Goal: Task Accomplishment & Management: Use online tool/utility

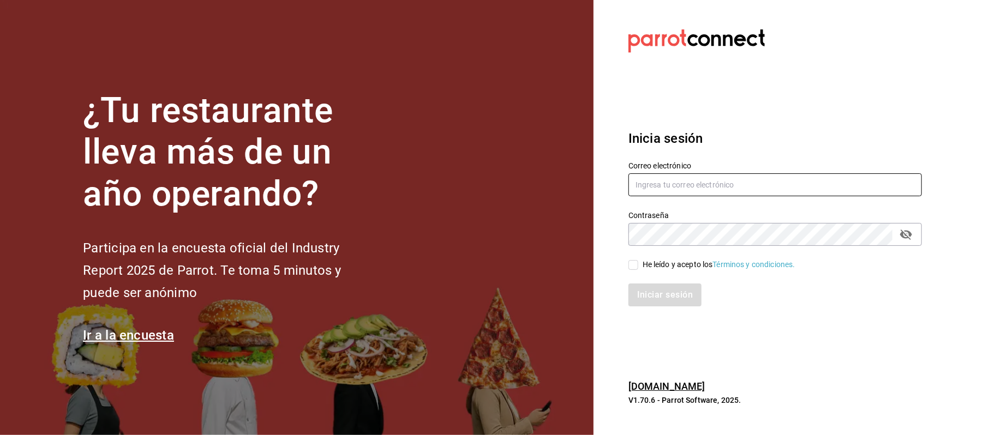
click at [666, 190] on input "text" at bounding box center [774, 184] width 293 height 23
type input "cinthiasgs30@gmail.com"
click at [651, 259] on div "He leído y acepto los Términos y condiciones." at bounding box center [719, 264] width 153 height 11
click at [638, 260] on input "He leído y acepto los Términos y condiciones." at bounding box center [633, 265] width 10 height 10
checkbox input "true"
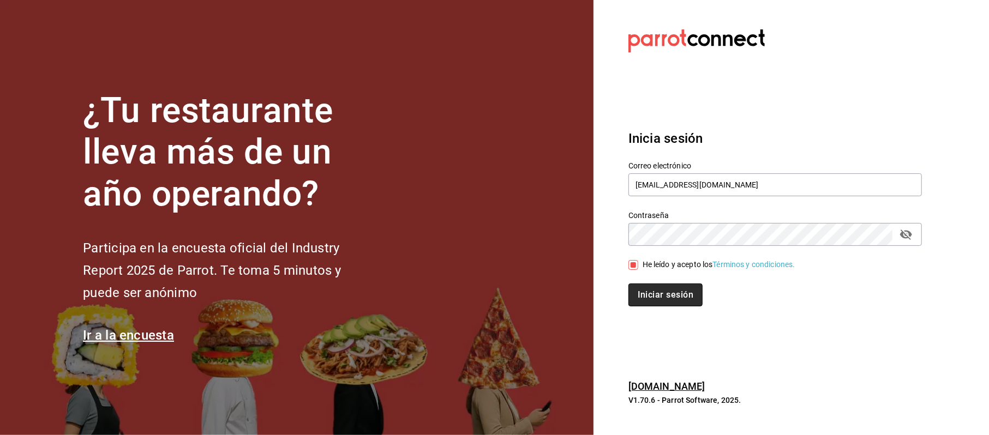
click at [657, 289] on button "Iniciar sesión" at bounding box center [665, 295] width 74 height 23
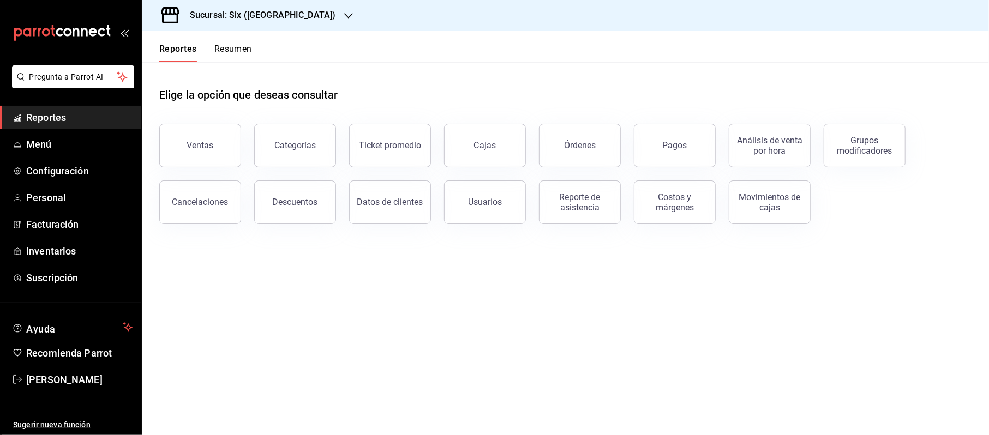
click at [53, 113] on span "Reportes" at bounding box center [79, 117] width 106 height 15
click at [172, 125] on button "Ventas" at bounding box center [200, 146] width 82 height 44
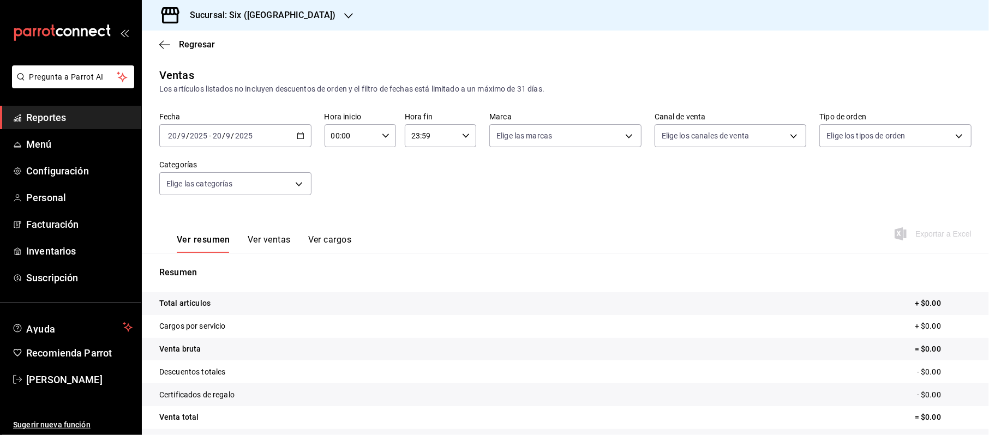
click at [298, 131] on div "[DATE] [DATE] - [DATE] [DATE]" at bounding box center [235, 135] width 152 height 23
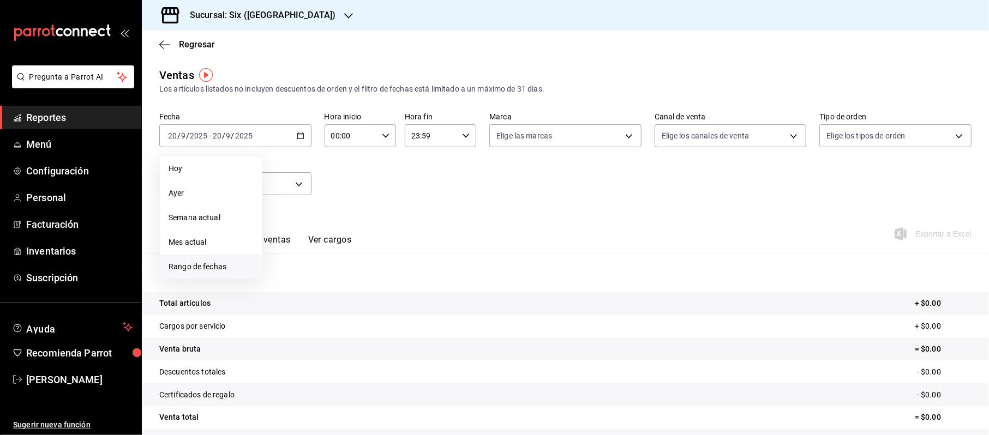
click at [231, 268] on span "Rango de fechas" at bounding box center [211, 266] width 85 height 11
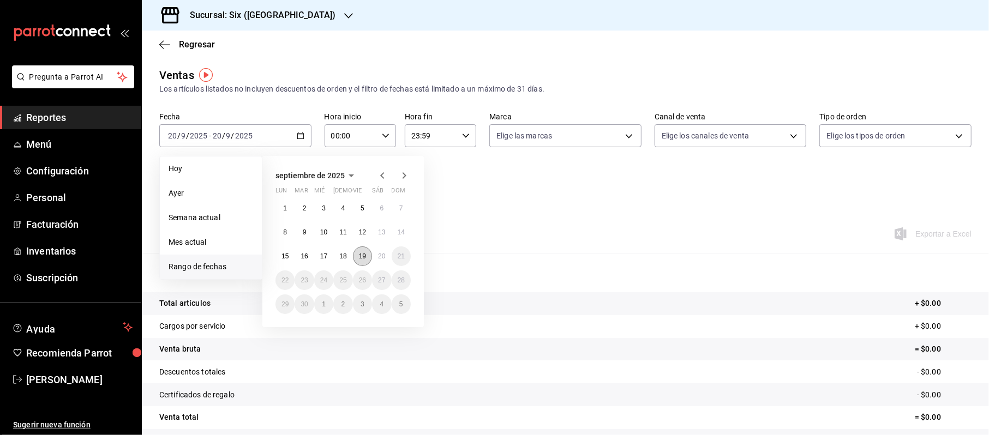
click at [371, 251] on button "19" at bounding box center [362, 257] width 19 height 20
click at [379, 256] on abbr "20" at bounding box center [381, 257] width 7 height 8
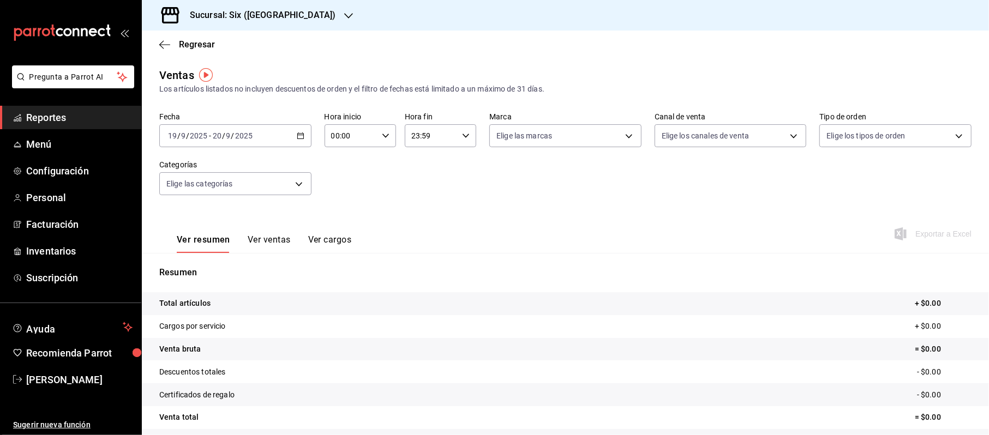
click at [339, 134] on input "00:00" at bounding box center [351, 136] width 53 height 22
click at [340, 225] on button "20" at bounding box center [340, 219] width 31 height 22
type input "20:00"
click at [418, 136] on div at bounding box center [494, 217] width 989 height 435
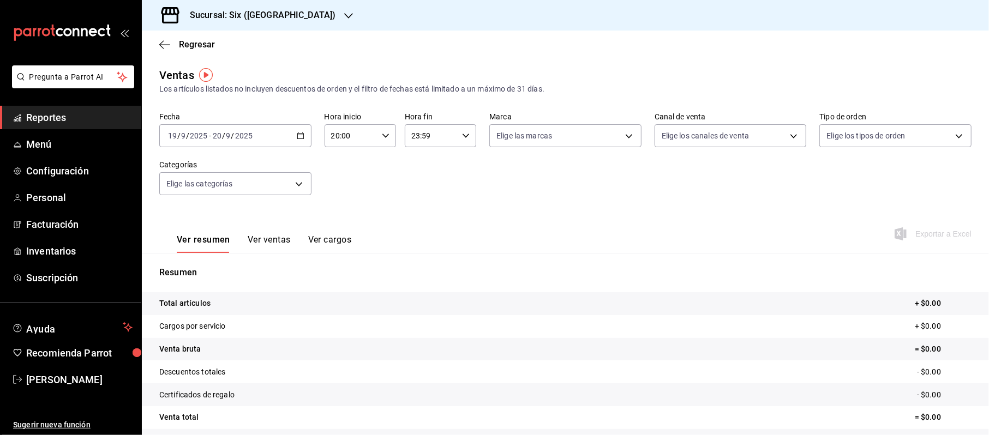
click at [416, 135] on input "23:59" at bounding box center [431, 136] width 53 height 22
click at [428, 195] on span "08" at bounding box center [419, 195] width 18 height 9
type input "08:59"
click at [743, 209] on div at bounding box center [494, 217] width 989 height 435
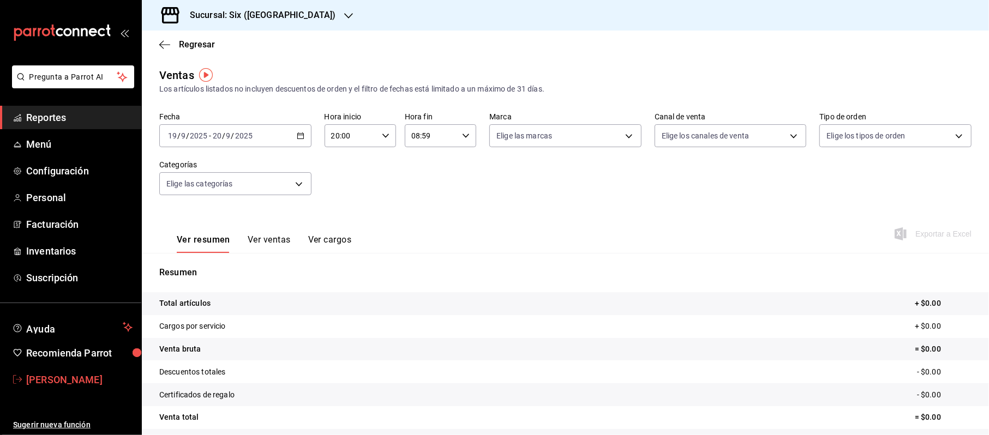
click at [97, 376] on span "[PERSON_NAME]" at bounding box center [79, 380] width 106 height 15
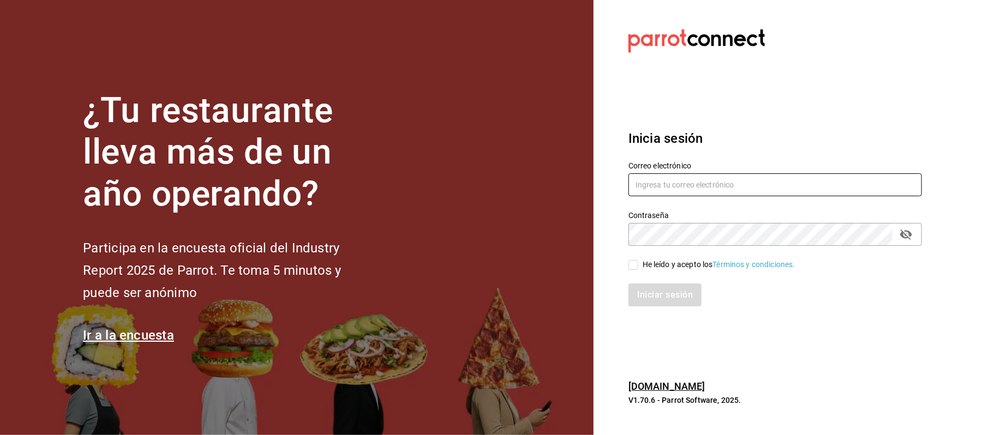
click at [666, 184] on input "text" at bounding box center [774, 184] width 293 height 23
type input "[EMAIL_ADDRESS][DOMAIN_NAME]"
click at [660, 268] on div "He leído y acepto los Términos y condiciones." at bounding box center [719, 264] width 153 height 11
click at [638, 268] on input "He leído y acepto los Términos y condiciones." at bounding box center [633, 265] width 10 height 10
checkbox input "true"
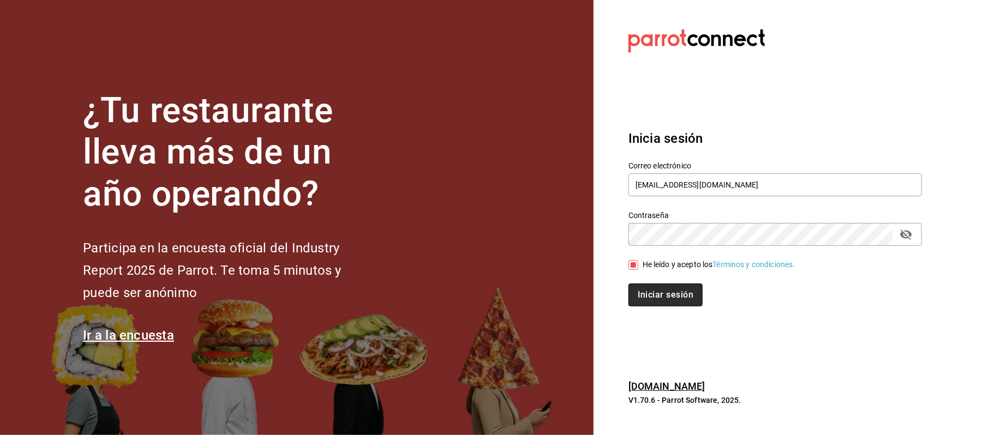
click at [658, 297] on button "Iniciar sesión" at bounding box center [665, 295] width 74 height 23
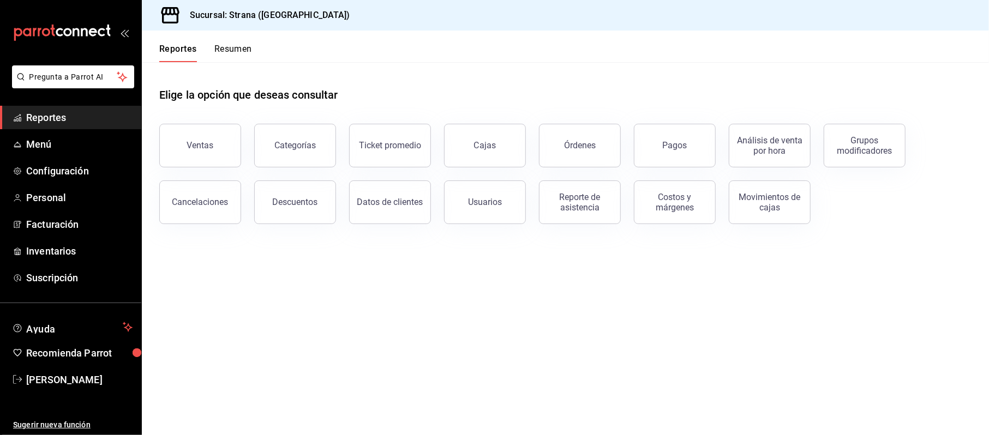
click at [188, 175] on div "Cancelaciones" at bounding box center [193, 195] width 95 height 57
click at [204, 136] on button "Ventas" at bounding box center [200, 146] width 82 height 44
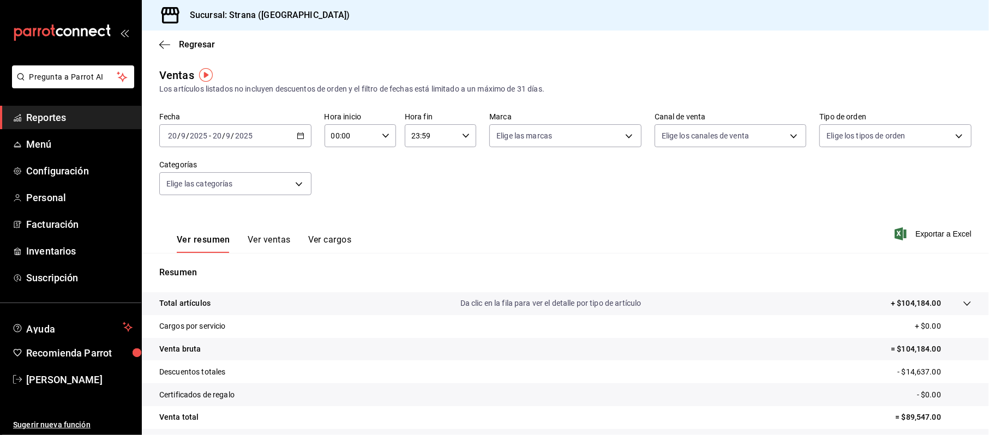
click at [299, 140] on div "[DATE] [DATE] - [DATE] [DATE]" at bounding box center [235, 135] width 152 height 23
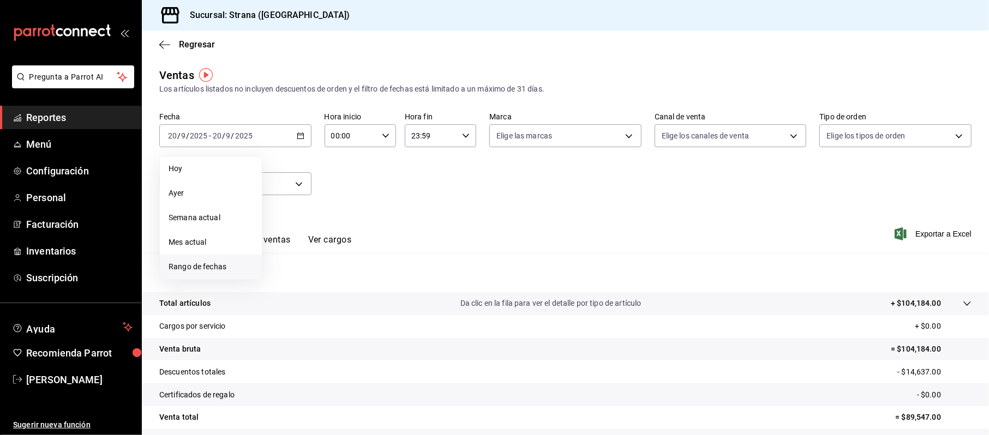
click at [218, 259] on li "Rango de fechas" at bounding box center [211, 267] width 102 height 25
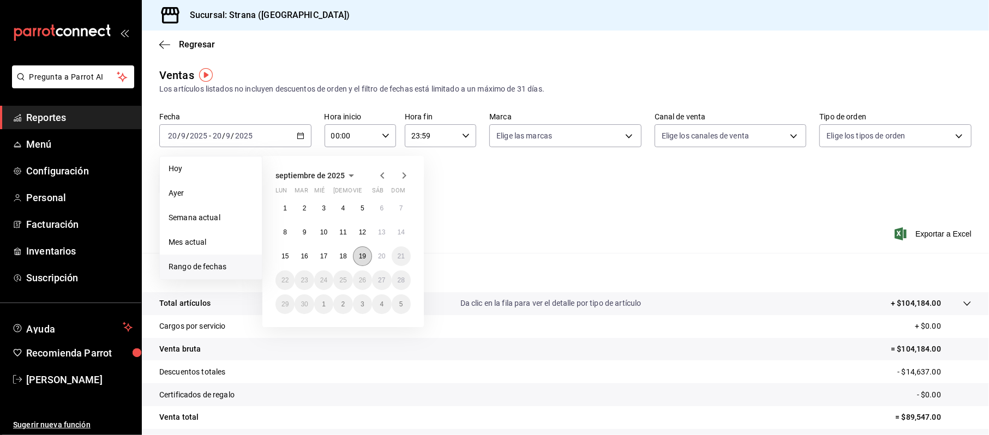
click at [358, 251] on button "19" at bounding box center [362, 257] width 19 height 20
click at [378, 255] on abbr "20" at bounding box center [381, 257] width 7 height 8
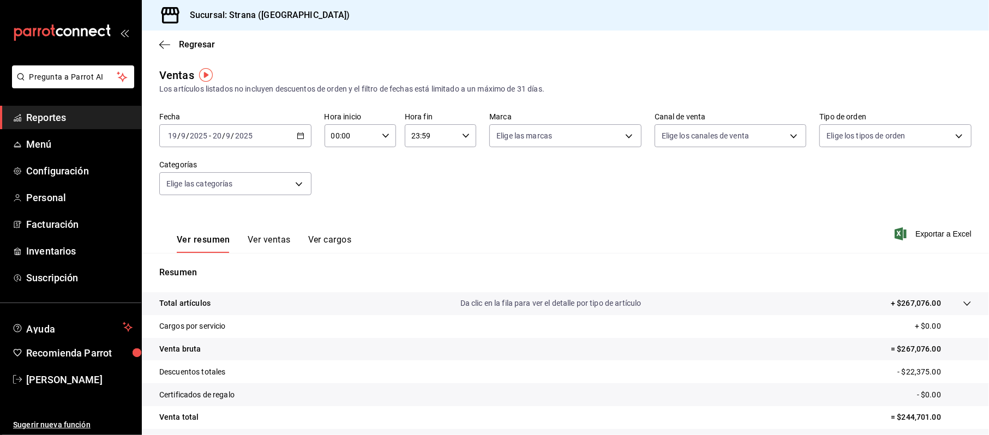
click at [348, 136] on input "00:00" at bounding box center [351, 136] width 53 height 22
click at [334, 194] on button "21" at bounding box center [340, 205] width 31 height 22
click at [343, 140] on div at bounding box center [494, 217] width 989 height 435
click at [347, 135] on input "21:00" at bounding box center [351, 136] width 53 height 22
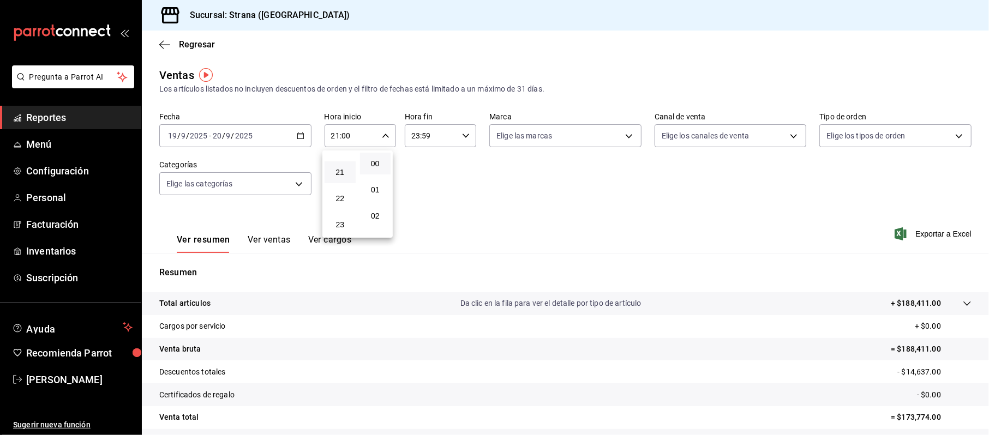
scroll to position [468, 0]
click at [338, 223] on span "20" at bounding box center [340, 219] width 18 height 9
type input "20:00"
click at [418, 129] on div at bounding box center [494, 217] width 989 height 435
click at [413, 140] on input "23:59" at bounding box center [431, 136] width 53 height 22
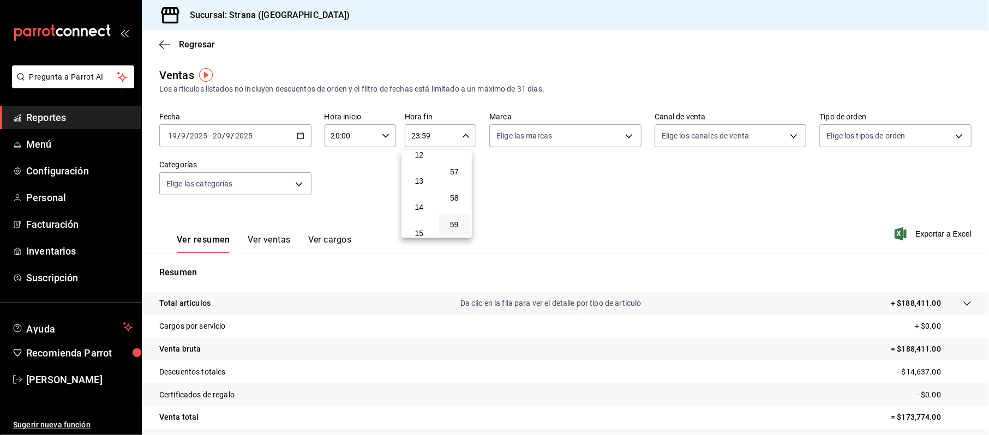
scroll to position [177, 0]
click at [417, 197] on span "08" at bounding box center [419, 195] width 18 height 9
type input "08:59"
click at [601, 186] on div at bounding box center [494, 217] width 989 height 435
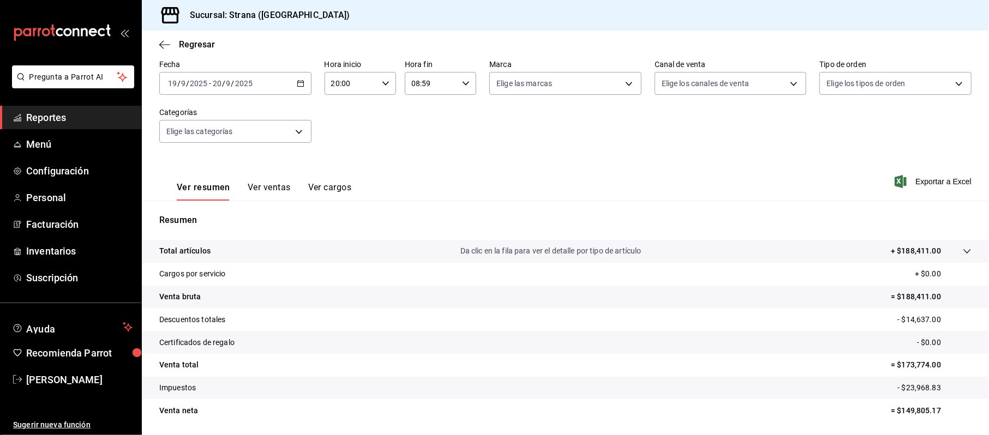
scroll to position [52, 0]
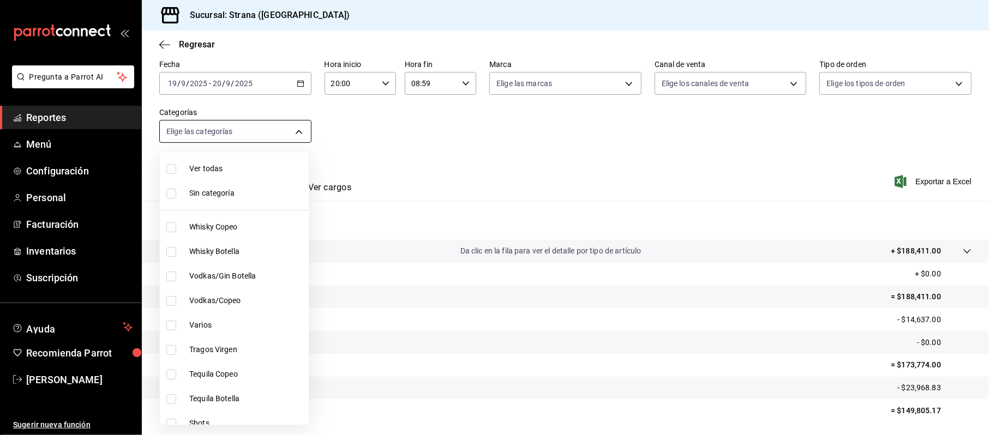
click at [216, 140] on body "Pregunta a Parrot AI Reportes Menú Configuración Personal Facturación Inventari…" at bounding box center [494, 217] width 989 height 435
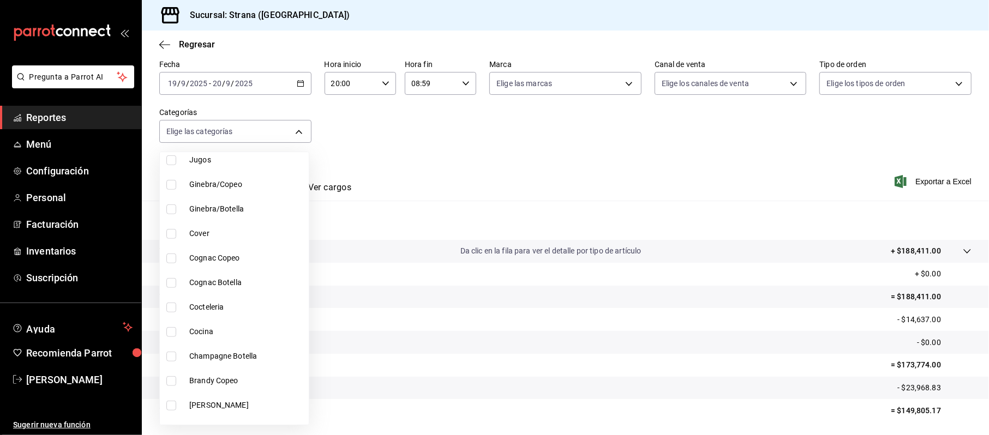
click at [227, 332] on span "Cocina" at bounding box center [246, 331] width 115 height 11
type input "21078aee-3c76-44e1-85fc-78091211877d"
checkbox input "true"
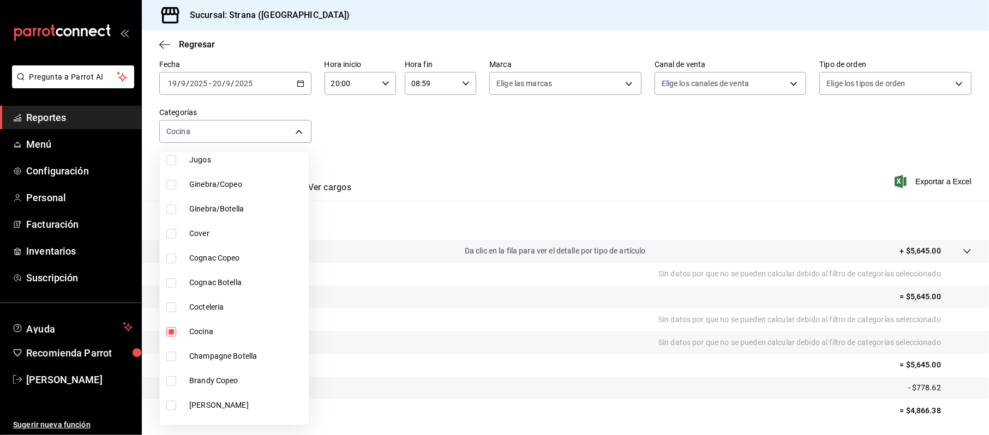
click at [465, 158] on div at bounding box center [494, 217] width 989 height 435
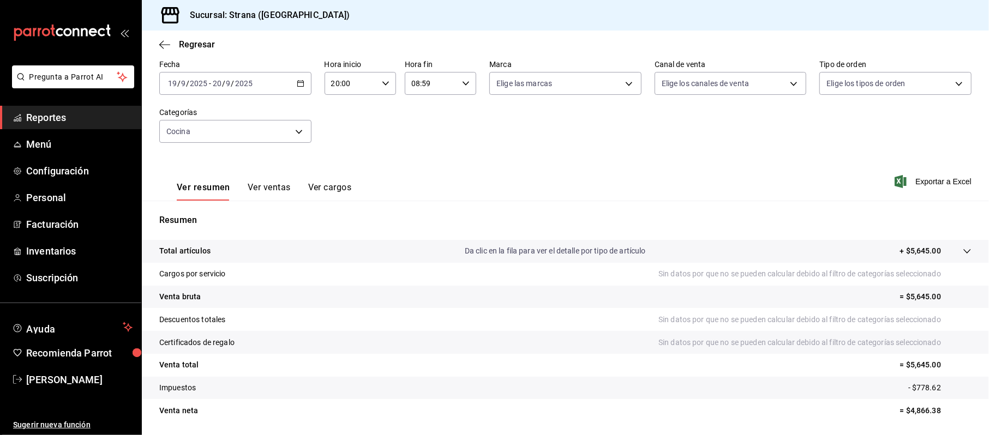
scroll to position [52, 0]
click at [269, 187] on button "Ver ventas" at bounding box center [269, 191] width 43 height 19
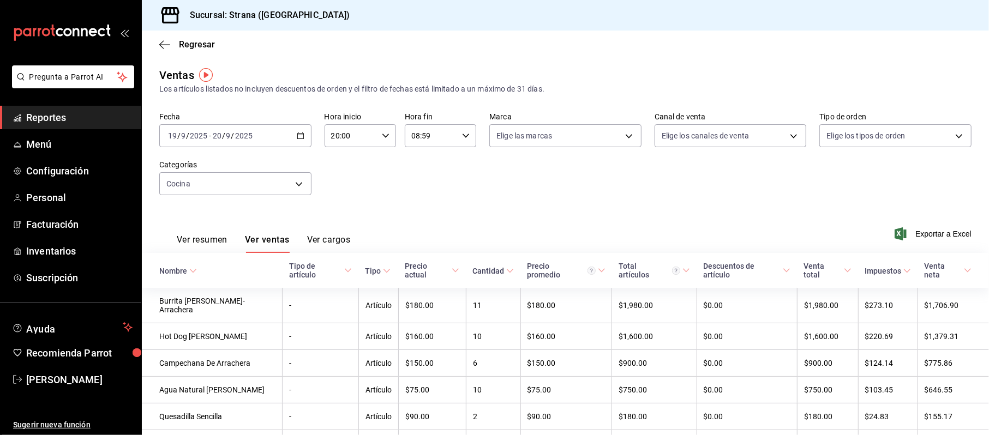
drag, startPoint x: 387, startPoint y: 188, endPoint x: 404, endPoint y: 193, distance: 17.6
click at [388, 188] on div "Fecha 2025-09-19 19 / 9 / 2025 - 2025-09-20 20 / 9 / 2025 Hora inicio 20:00 Hor…" at bounding box center [565, 160] width 812 height 96
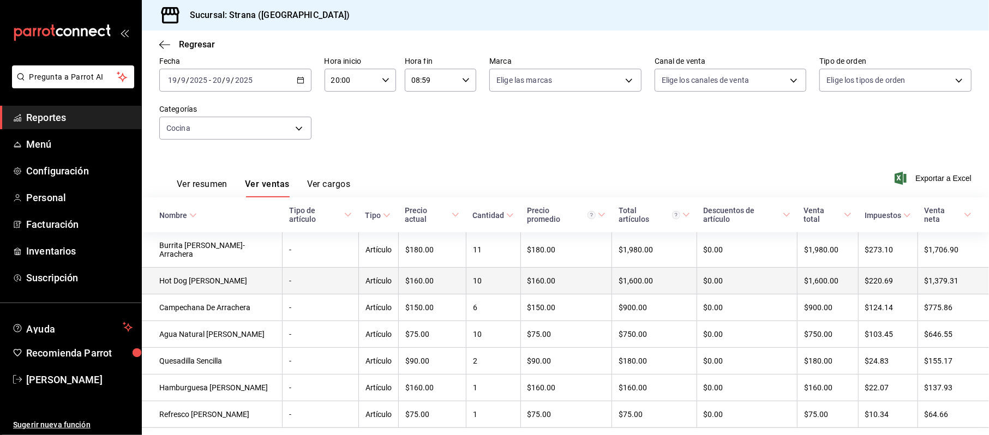
scroll to position [73, 0]
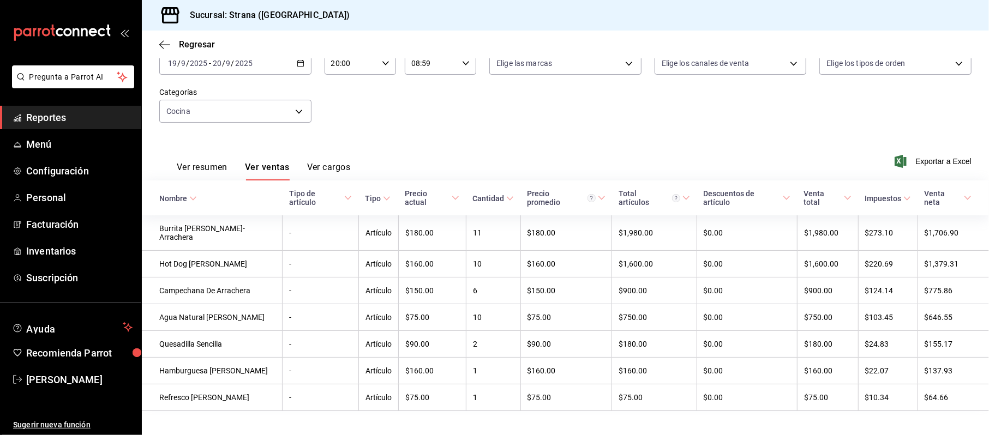
click at [391, 125] on div "Fecha 2025-09-19 19 / 9 / 2025 - 2025-09-20 20 / 9 / 2025 Hora inicio 20:00 Hor…" at bounding box center [565, 88] width 812 height 96
click at [651, 106] on div "Fecha 2025-09-19 19 / 9 / 2025 - 2025-09-20 20 / 9 / 2025 Hora inicio 20:00 Hor…" at bounding box center [565, 88] width 812 height 96
click at [200, 110] on body "Pregunta a Parrot AI Reportes Menú Configuración Personal Facturación Inventari…" at bounding box center [494, 217] width 989 height 435
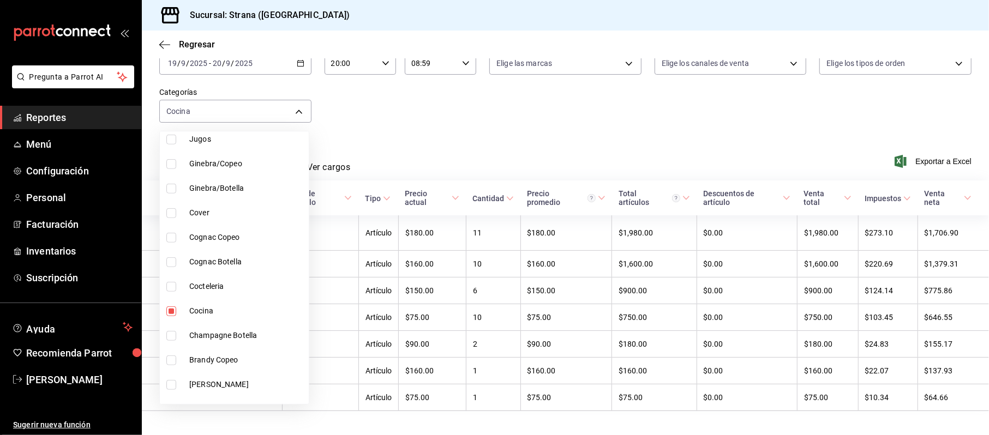
scroll to position [526, 0]
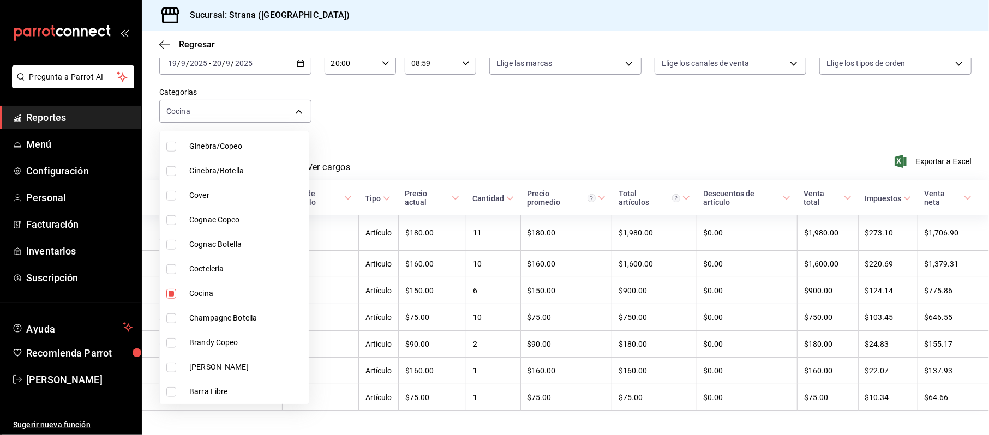
click at [188, 285] on li "Cocina" at bounding box center [234, 293] width 149 height 25
checkbox input "false"
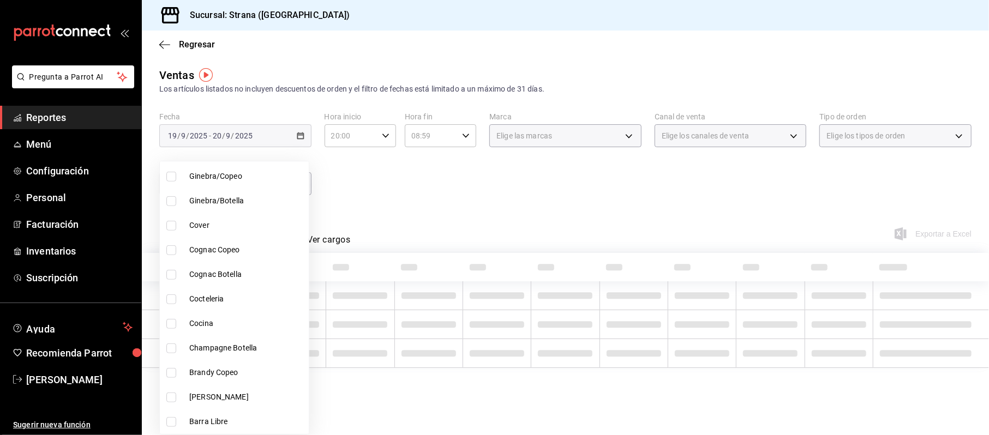
scroll to position [236, 0]
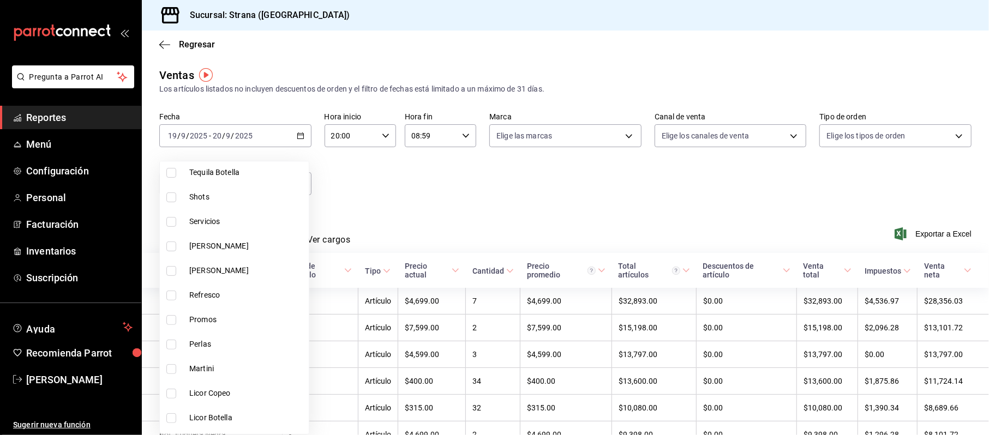
click at [391, 171] on div at bounding box center [494, 217] width 989 height 435
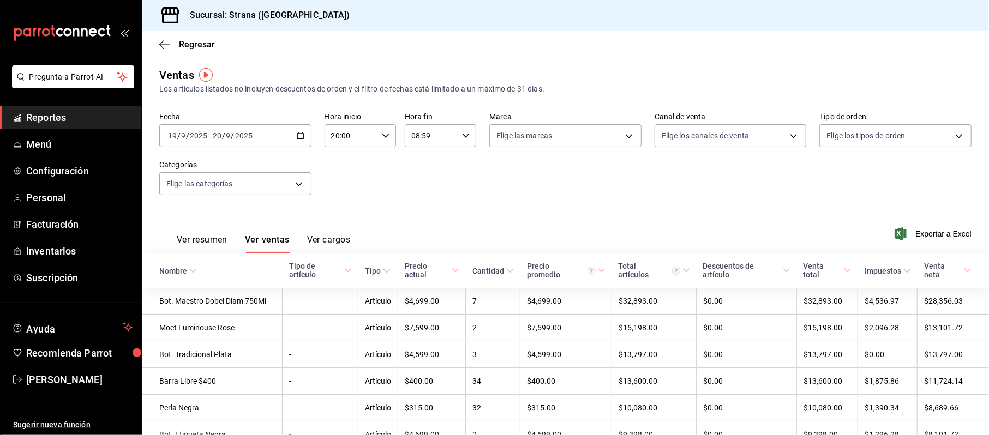
click at [192, 232] on div "Ver resumen Ver ventas Ver cargos" at bounding box center [254, 237] width 191 height 32
click at [194, 235] on button "Ver resumen" at bounding box center [202, 244] width 51 height 19
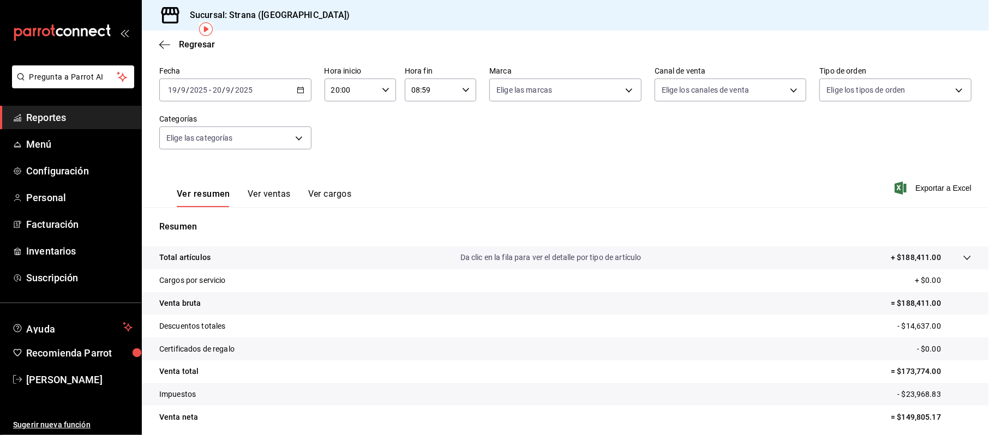
scroll to position [43, 0]
